Goal: Task Accomplishment & Management: Manage account settings

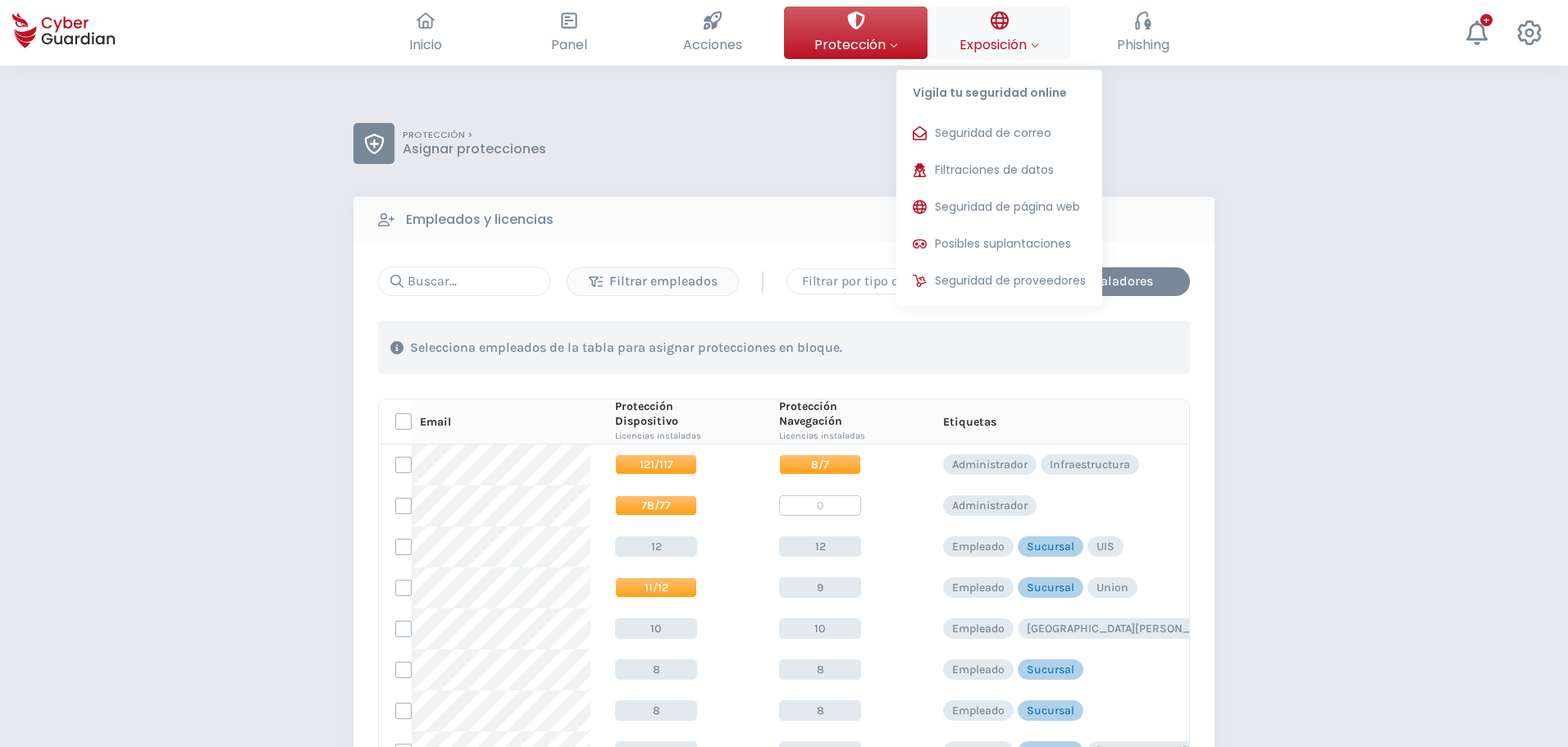
click at [1000, 27] on icon at bounding box center [999, 21] width 18 height 18
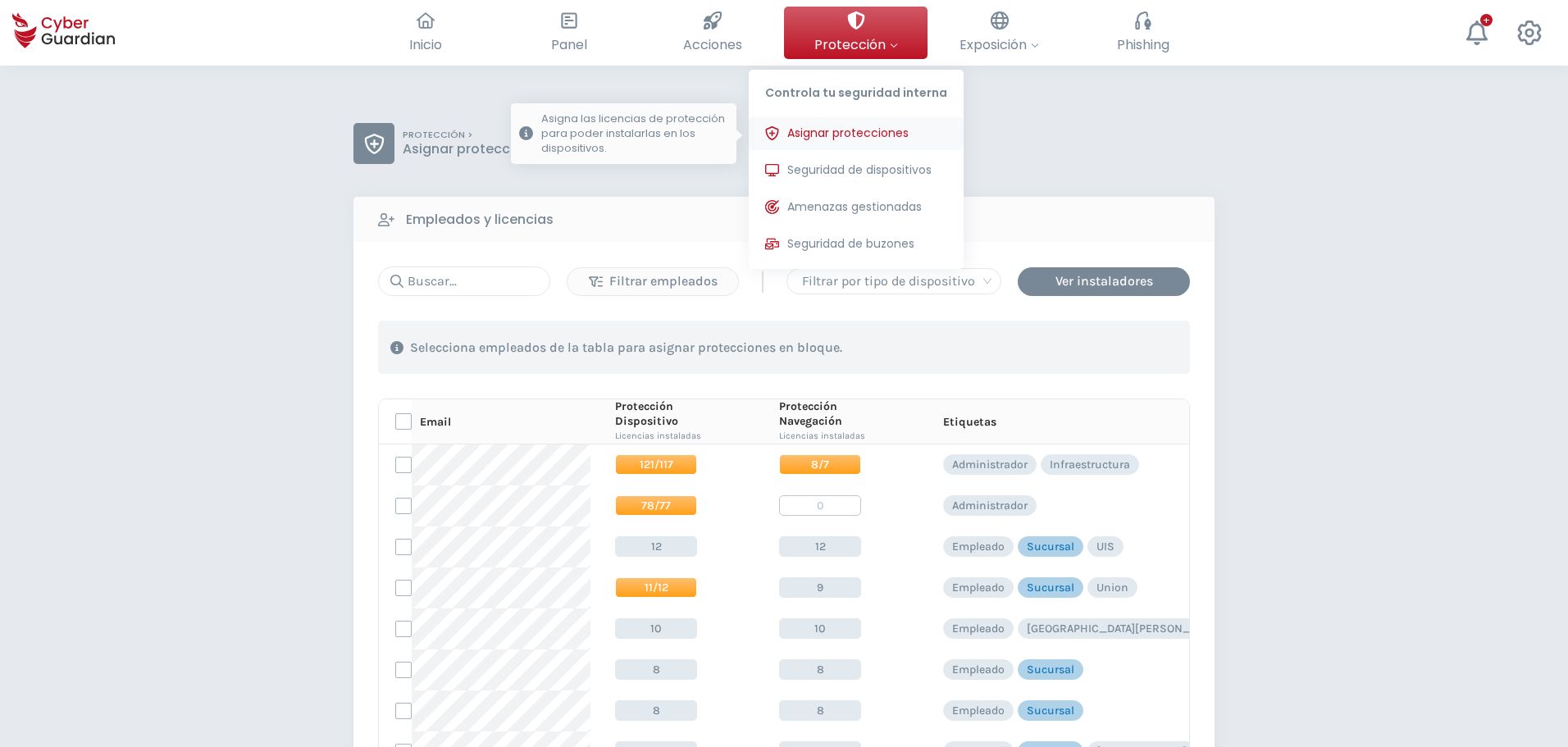
click at [846, 137] on span "Asignar protecciones" at bounding box center [847, 133] width 121 height 18
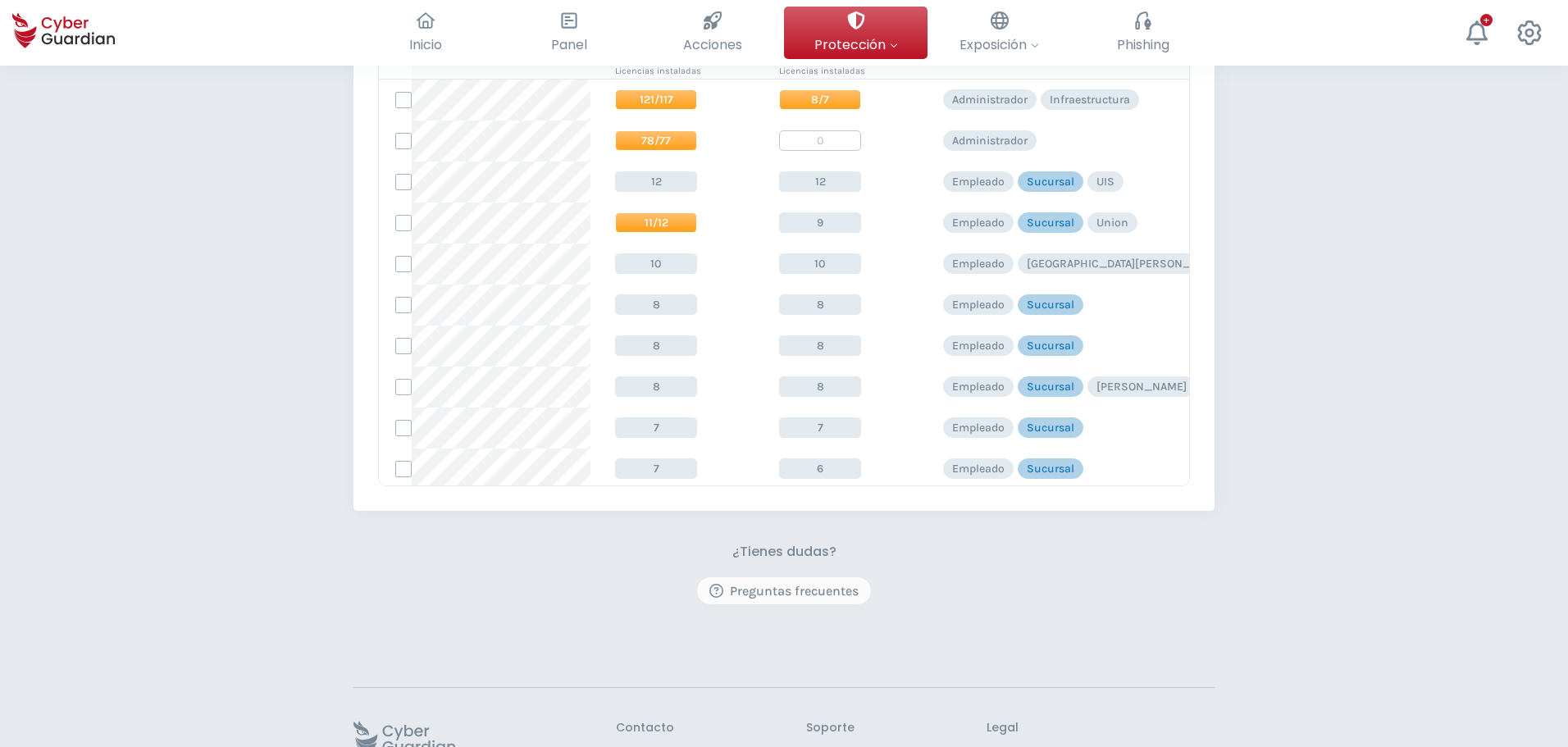
scroll to position [480, 0]
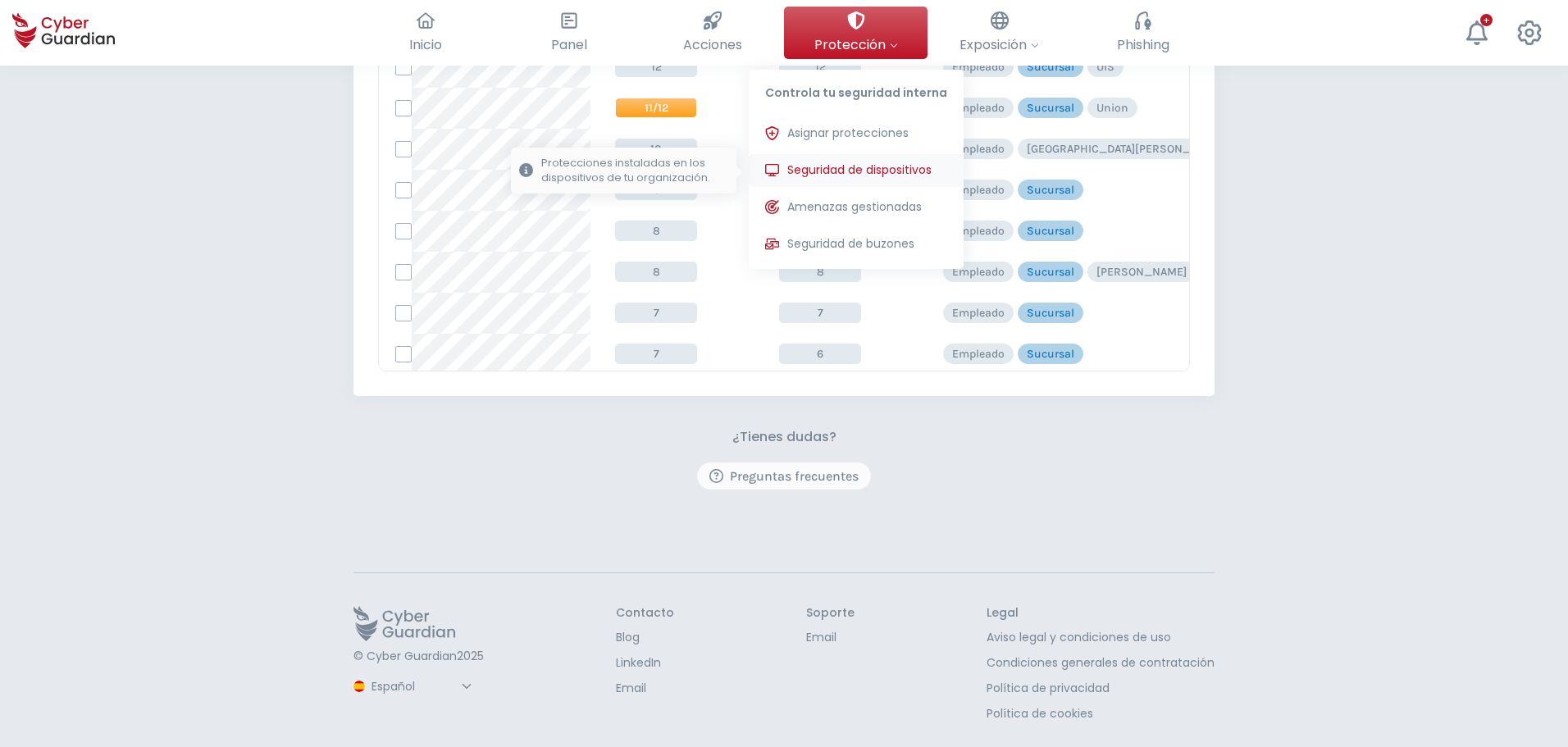
click at [805, 171] on span "Seguridad de dispositivos" at bounding box center [859, 169] width 144 height 18
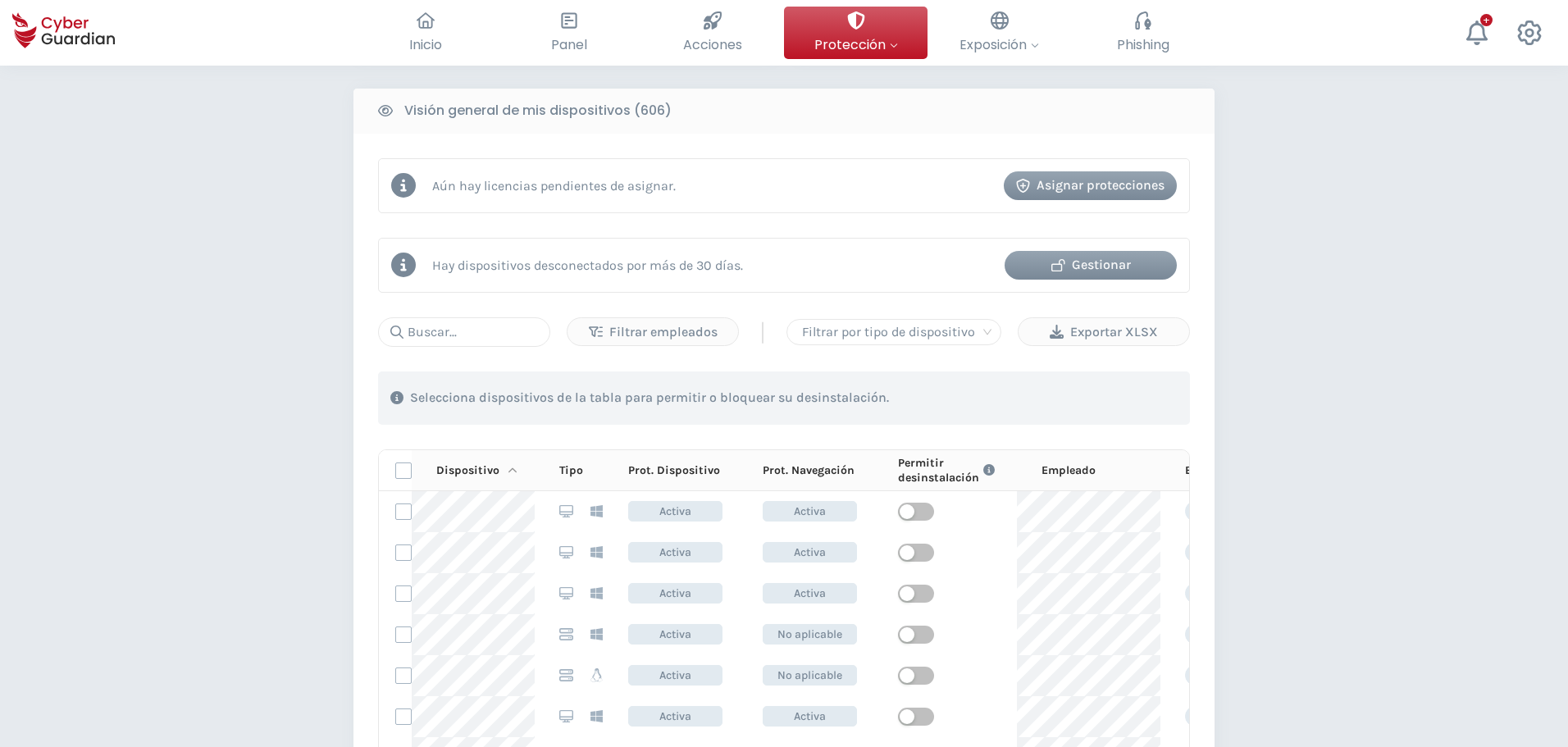
scroll to position [656, 0]
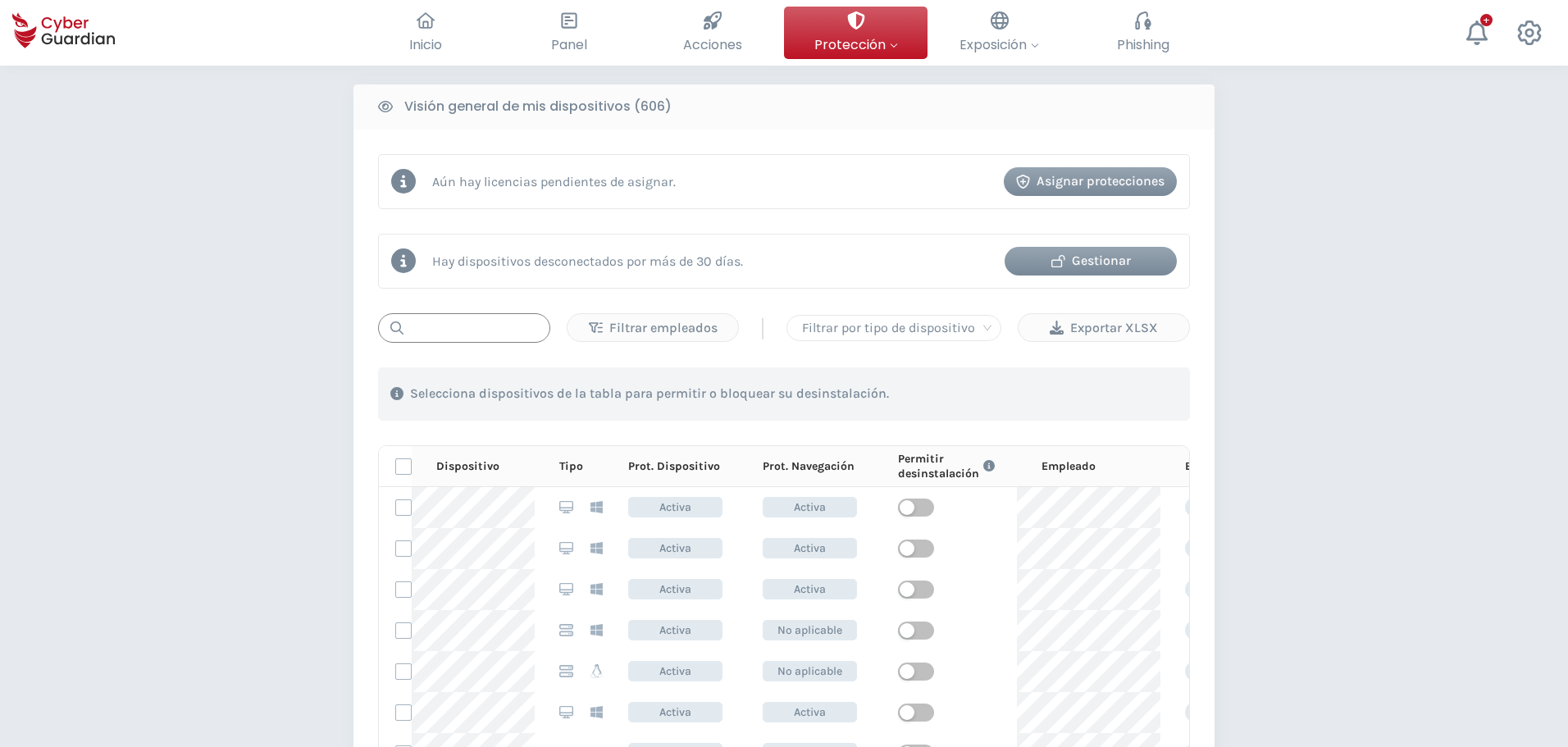
click at [443, 320] on input "text" at bounding box center [464, 327] width 172 height 29
type input "c"
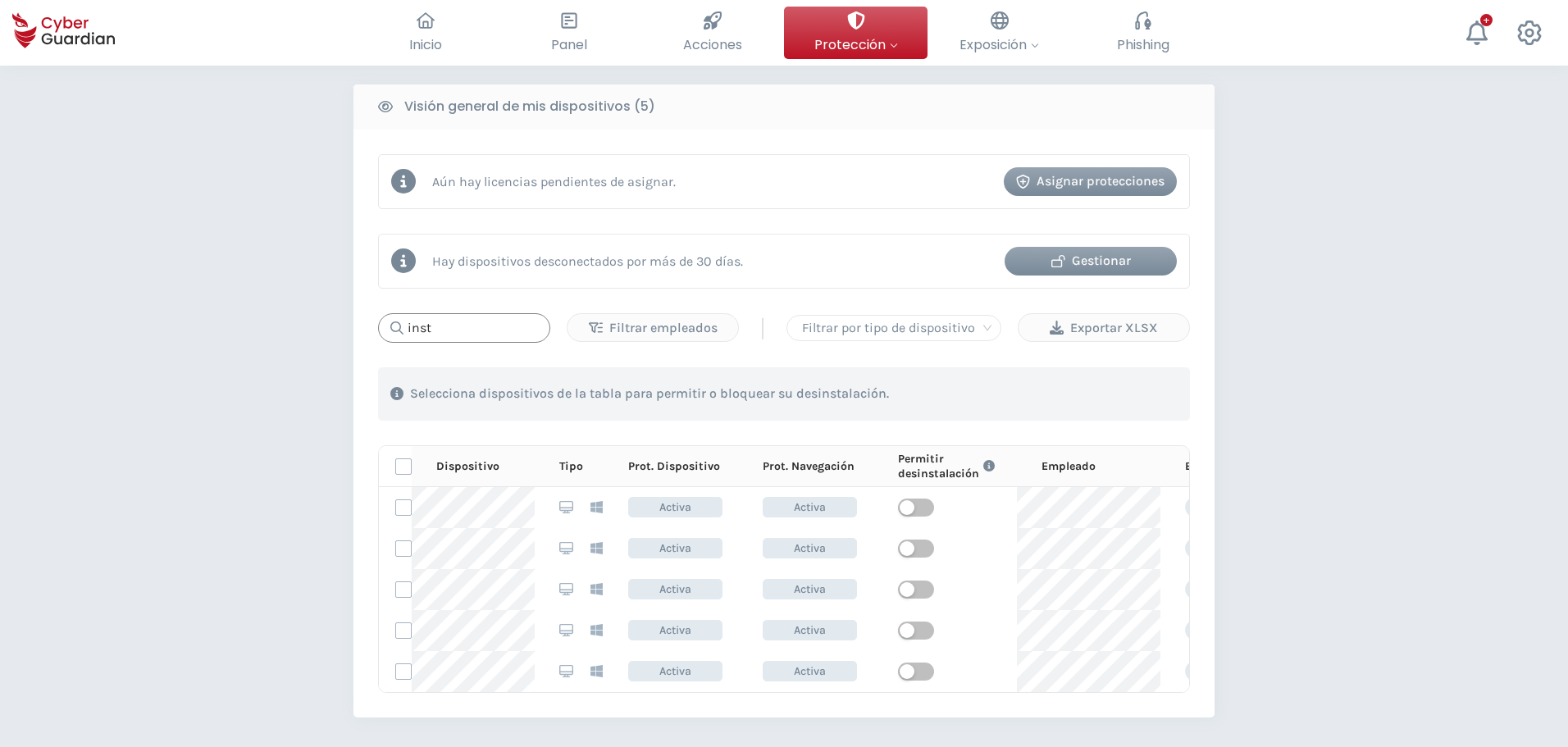
type input "inst"
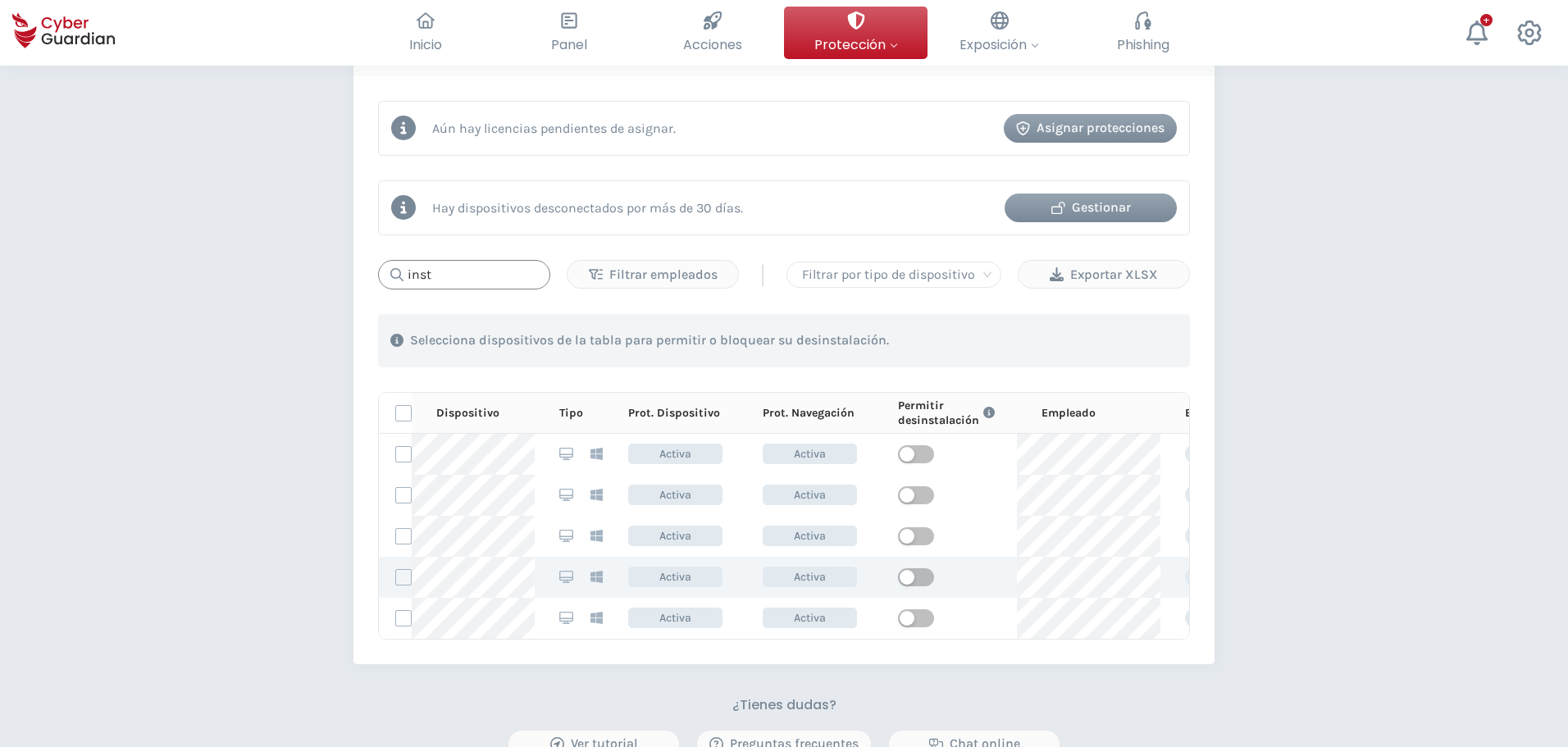
scroll to position [738, 0]
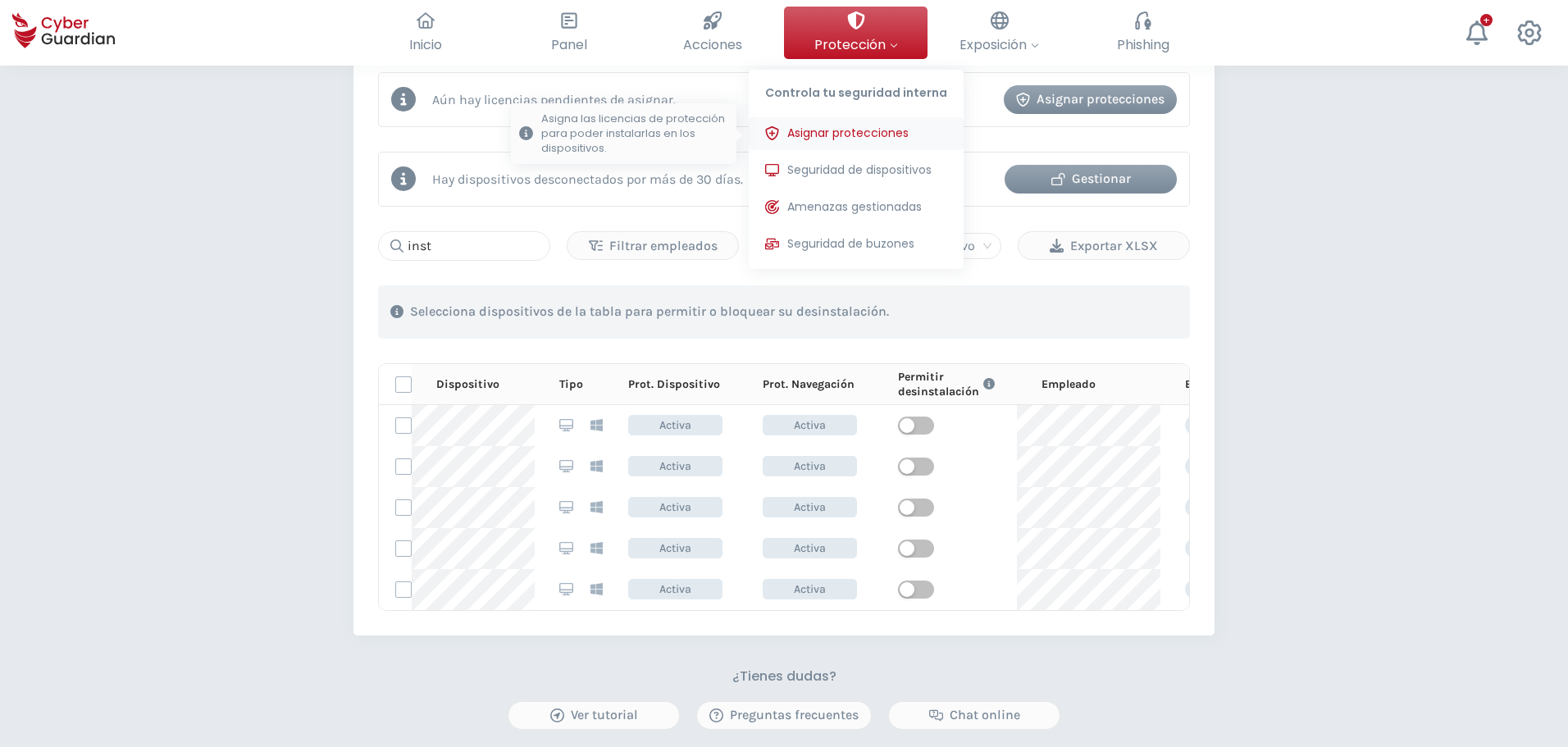
click at [840, 127] on span "Asignar protecciones" at bounding box center [847, 133] width 121 height 18
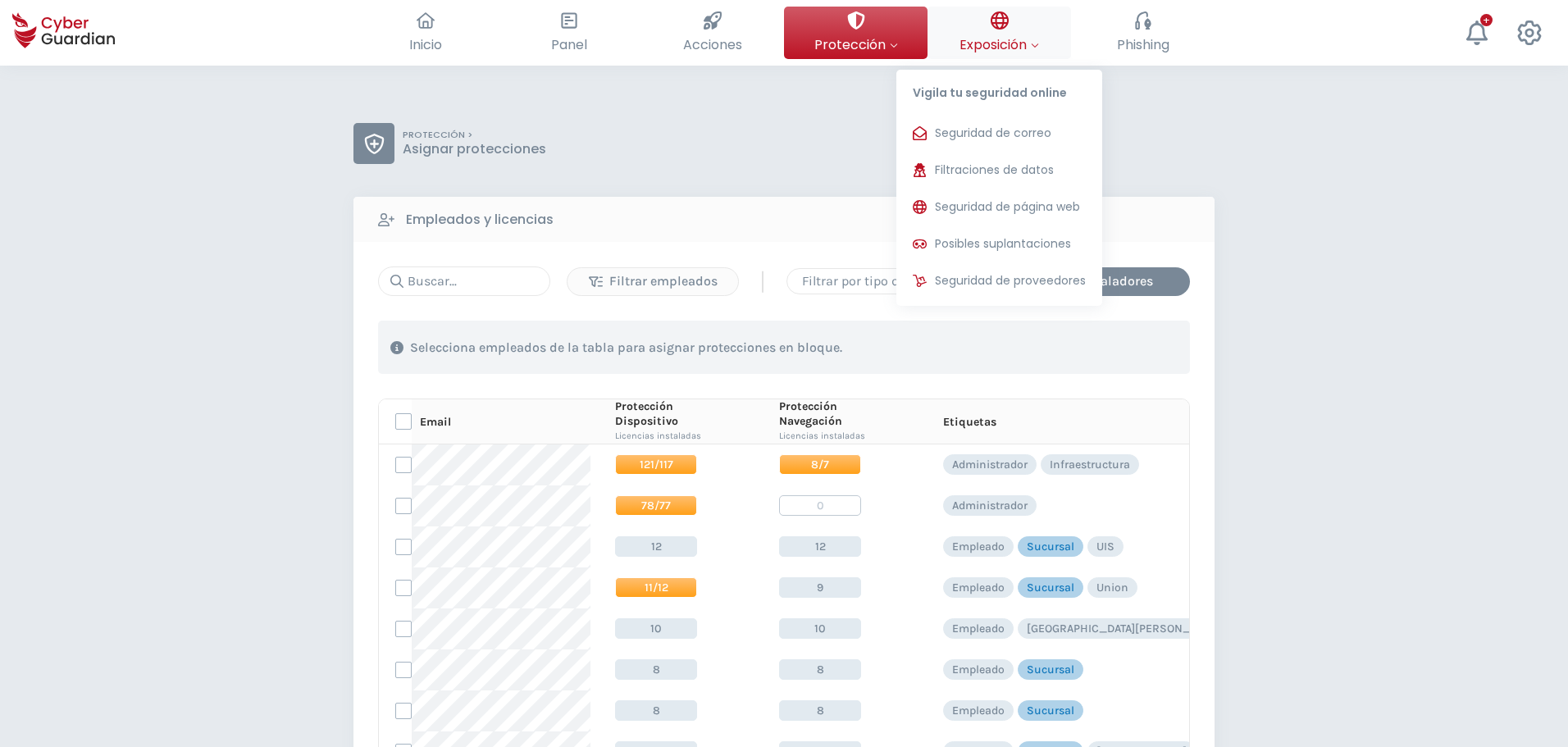
click at [1014, 47] on span "Exposición" at bounding box center [999, 44] width 79 height 21
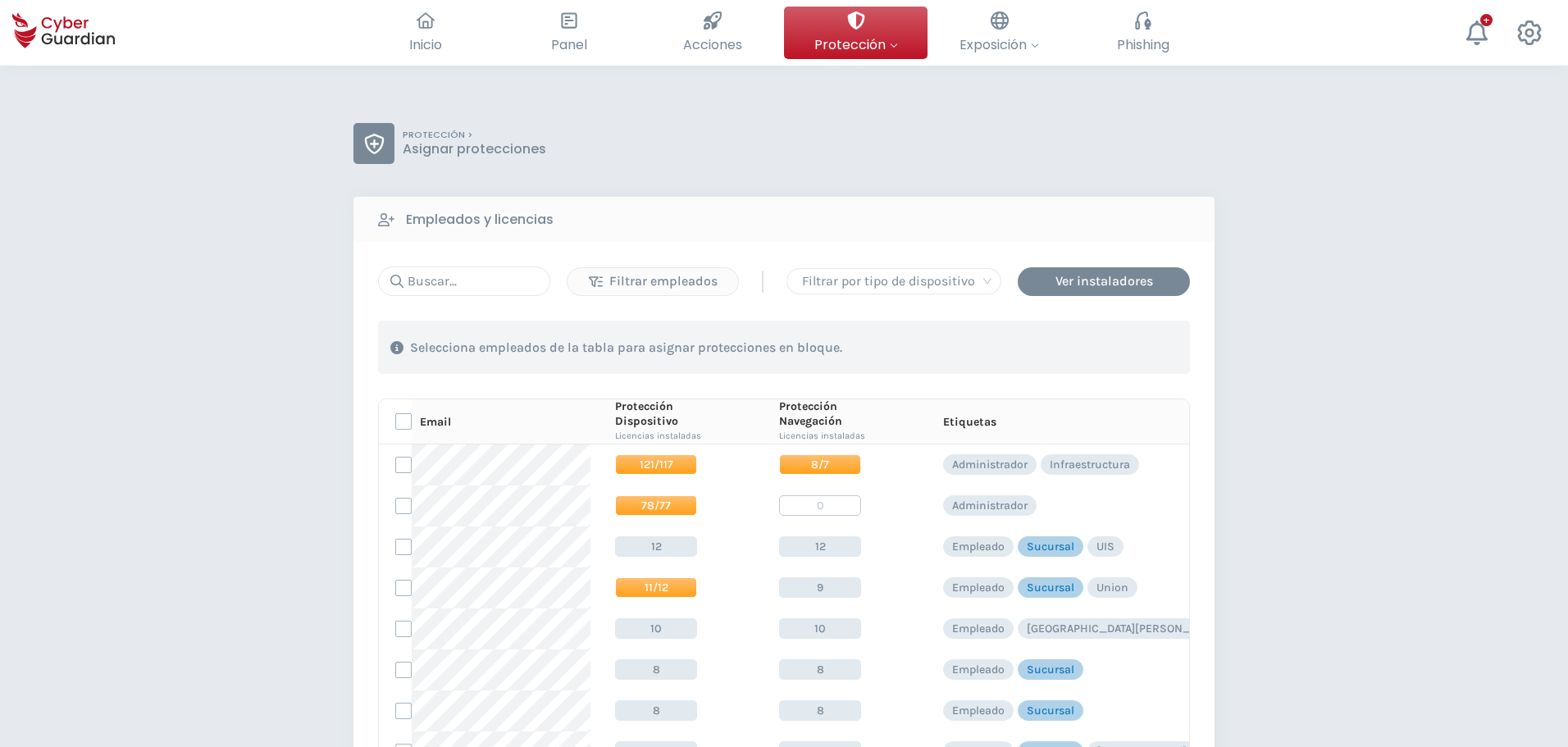
click at [1294, 158] on div "PROTECCIÓN > Asignar protecciones Empleados y licencias Filtrar empleados | Fil…" at bounding box center [784, 646] width 1568 height 1161
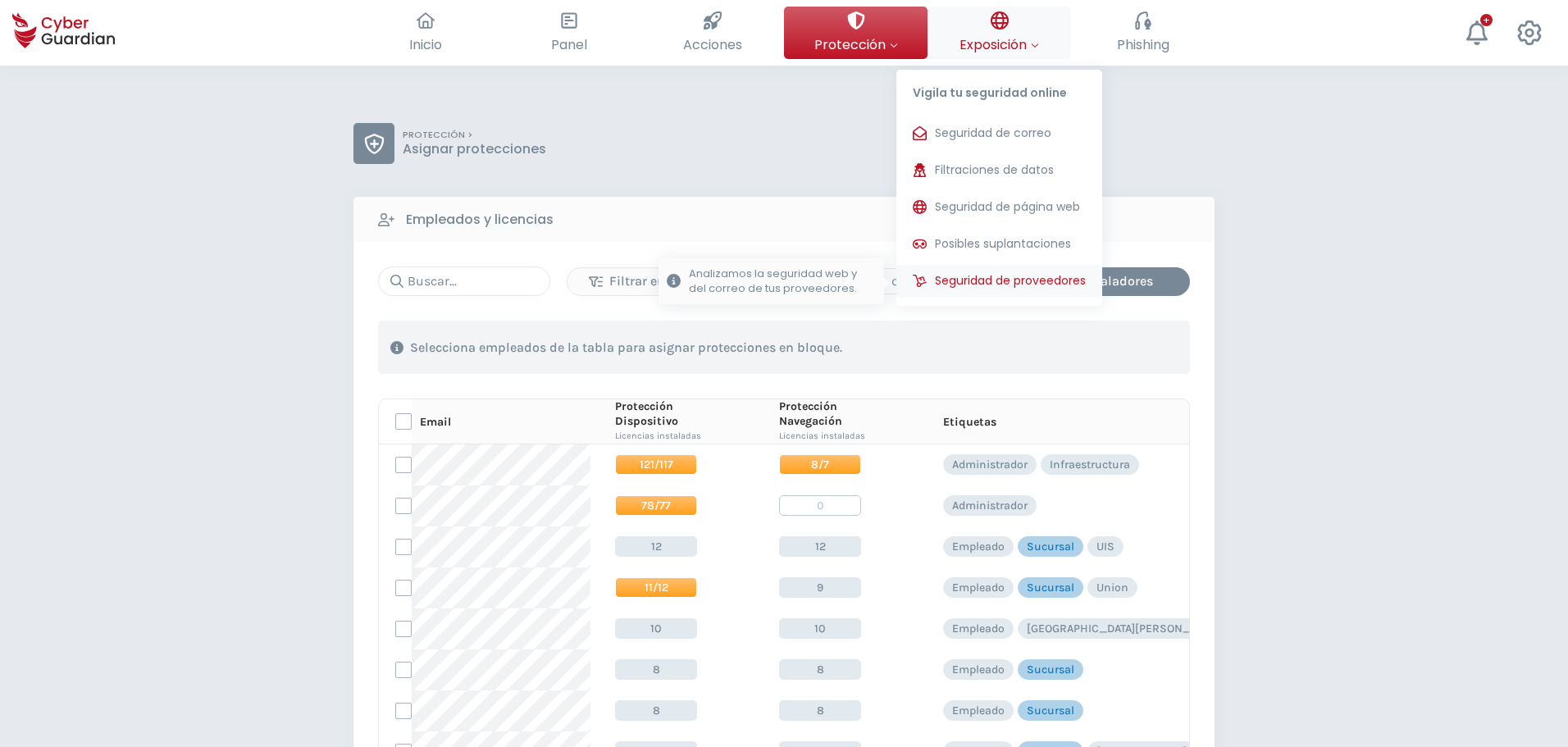
click at [985, 274] on button "Seguridad de proveedores Analizamos la seguridad web y del correo de tus provee…" at bounding box center [999, 280] width 206 height 33
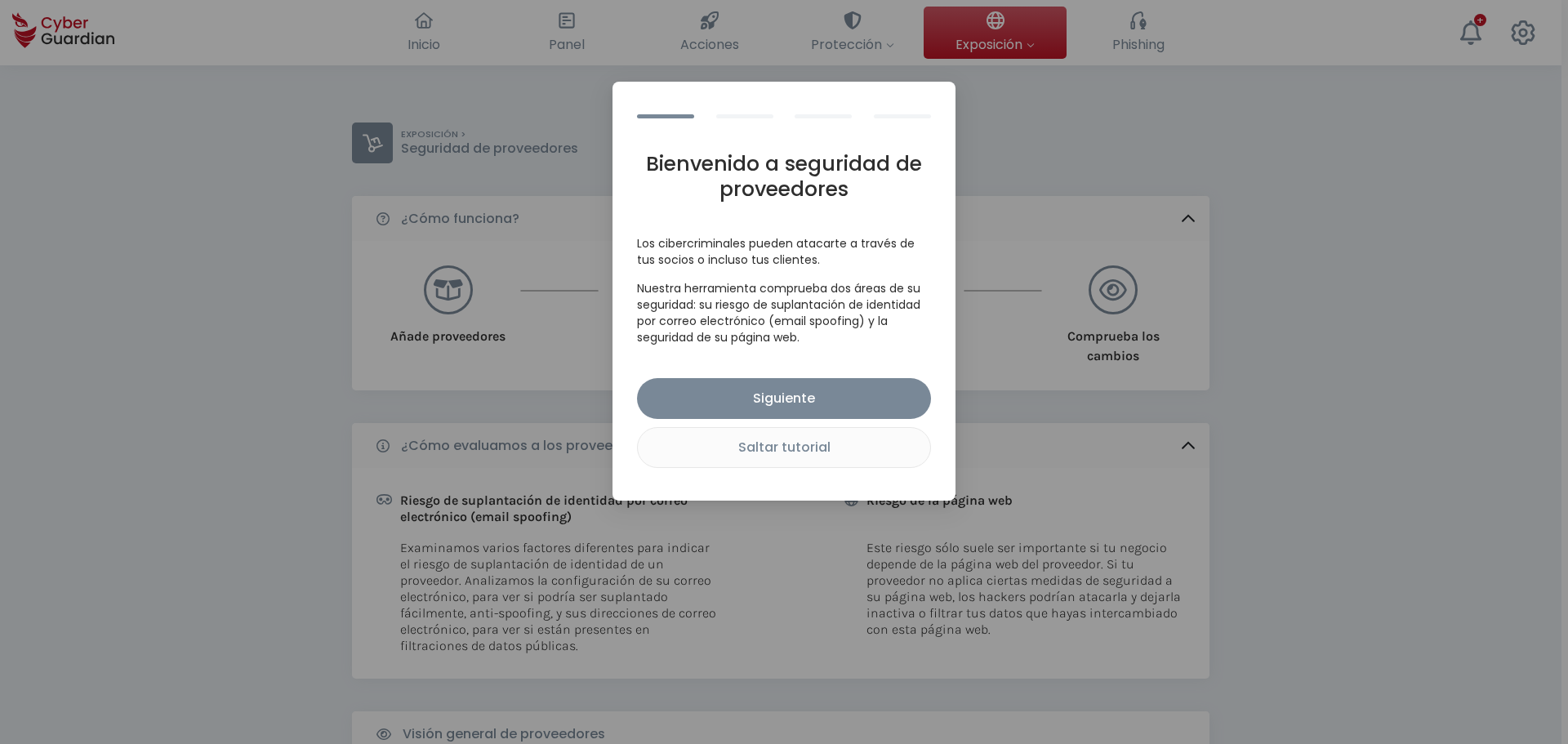
click at [1279, 473] on div "Bienvenido a seguridad de proveedores Los cibercriminales pueden atacarte a tra…" at bounding box center [784, 372] width 1568 height 744
